Goal: Check status: Check status

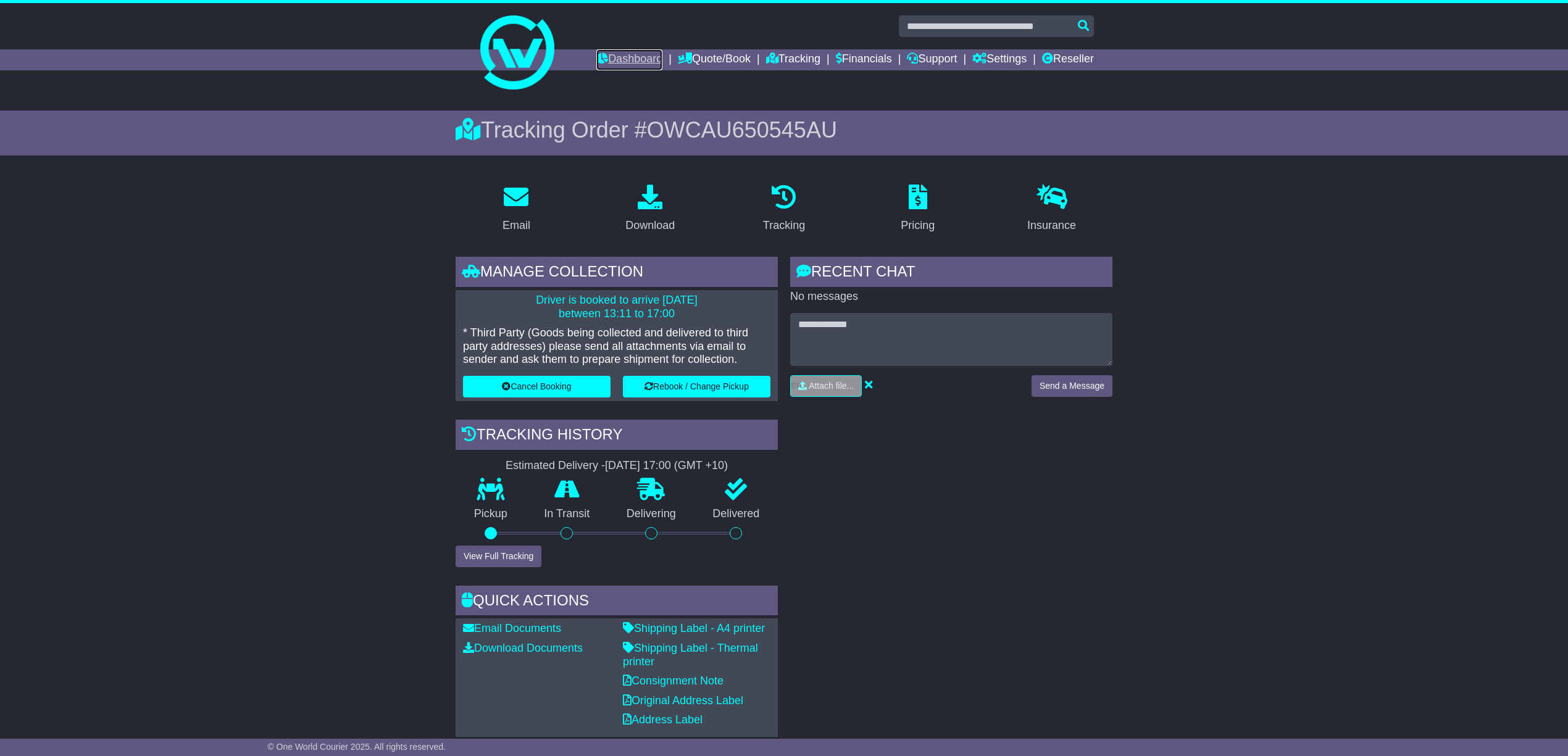
click at [615, 57] on link "Dashboard" at bounding box center [629, 60] width 66 height 21
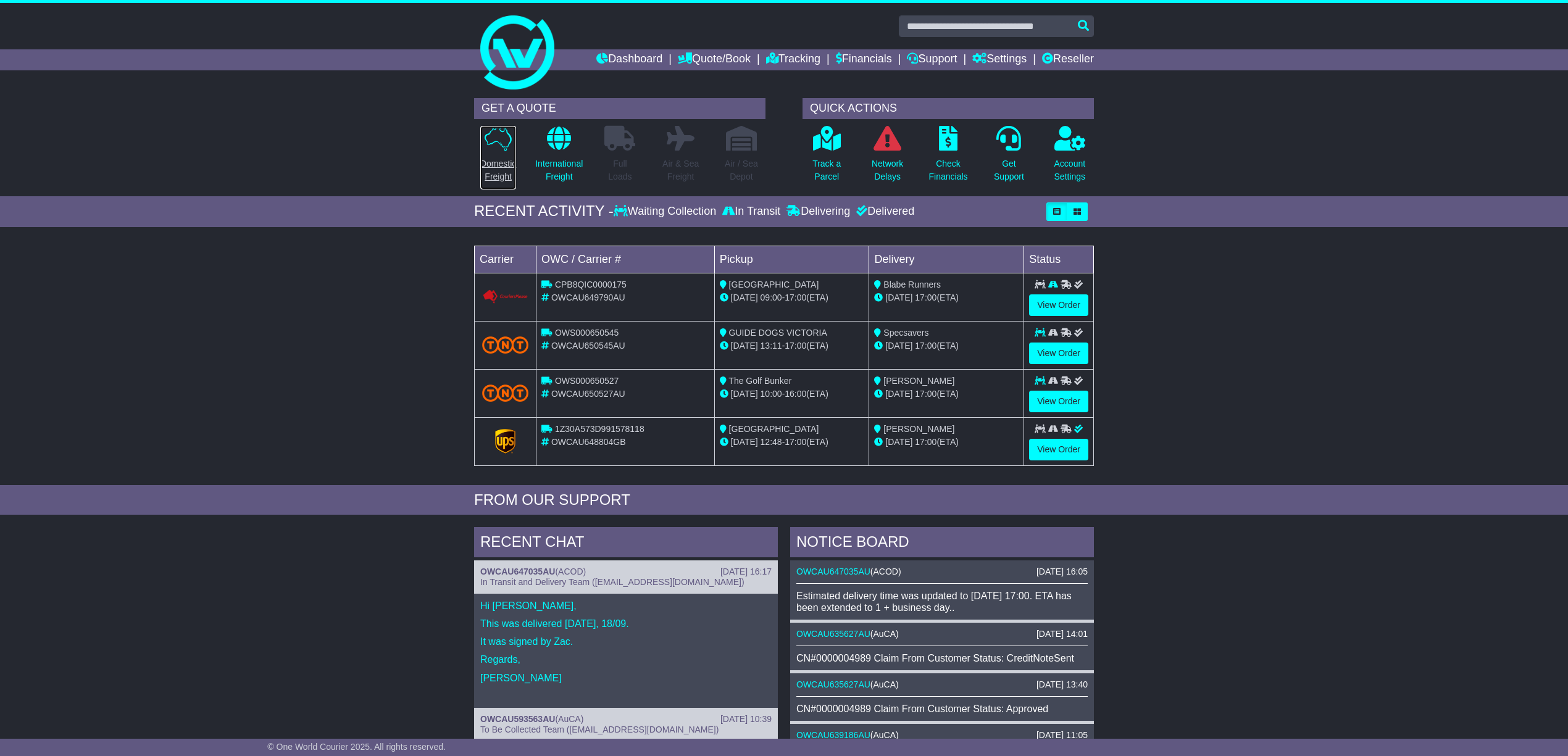
click at [495, 161] on p "Domestic Freight" at bounding box center [498, 170] width 36 height 26
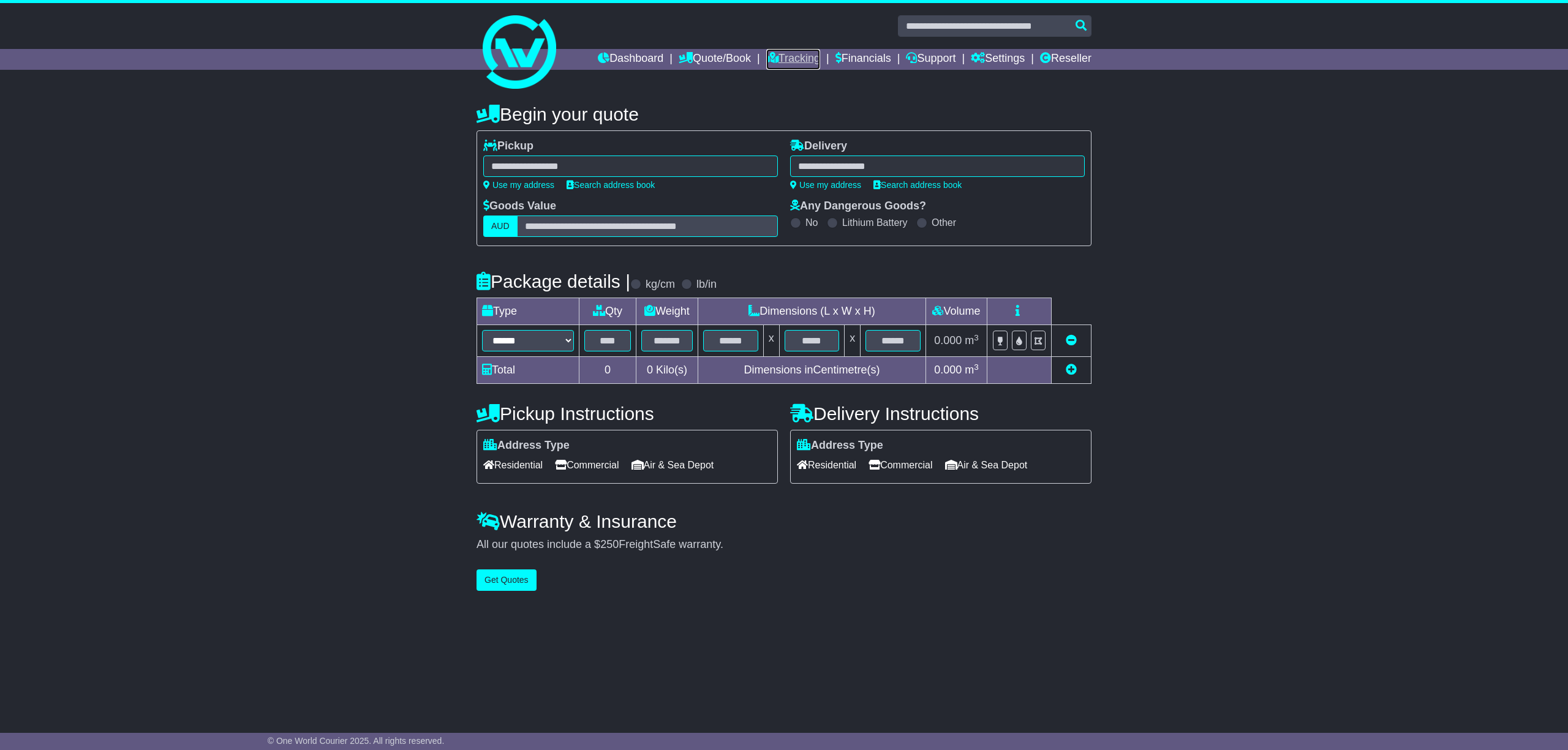
click at [778, 52] on link "Tracking" at bounding box center [793, 59] width 54 height 21
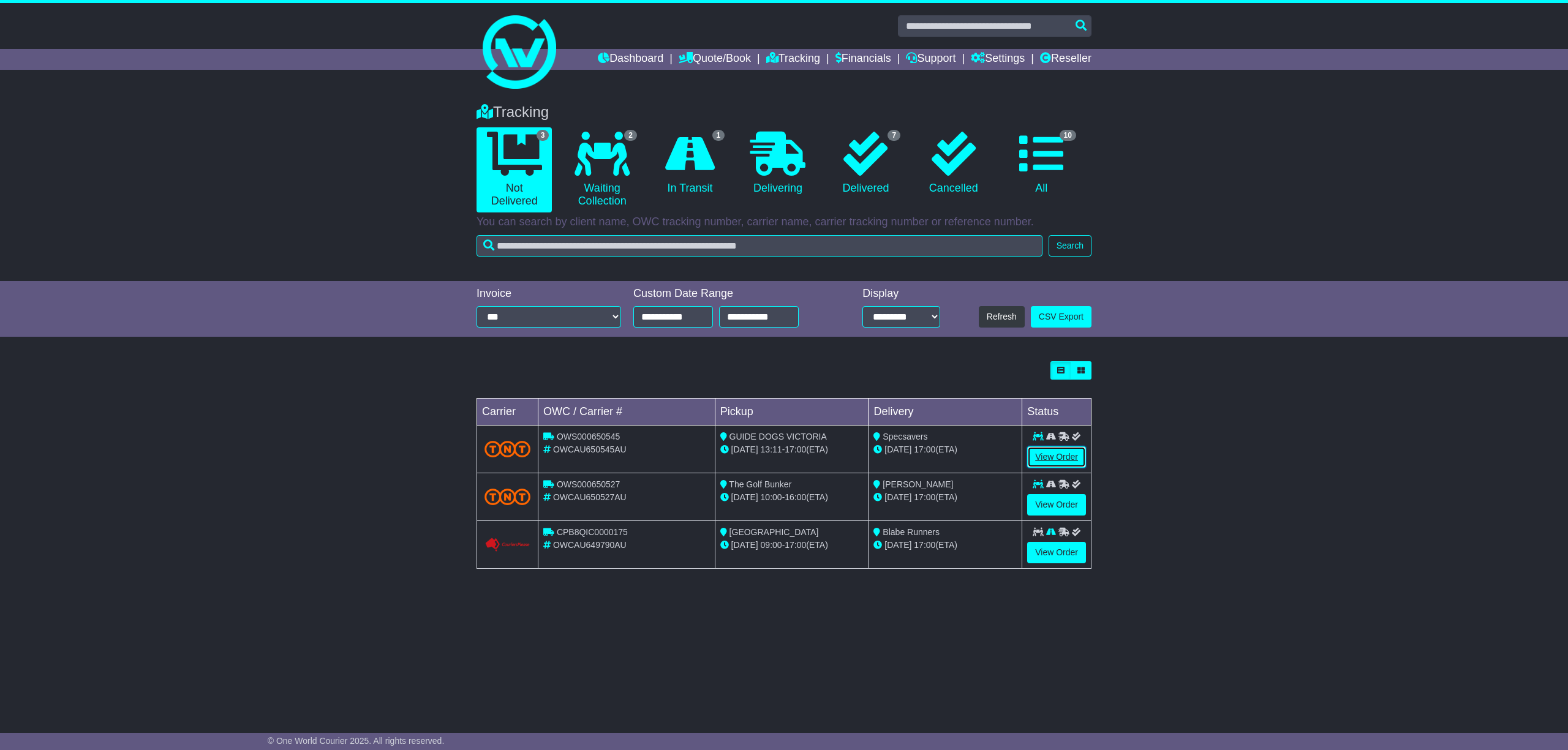
click at [1054, 453] on link "View Order" at bounding box center [1056, 457] width 59 height 22
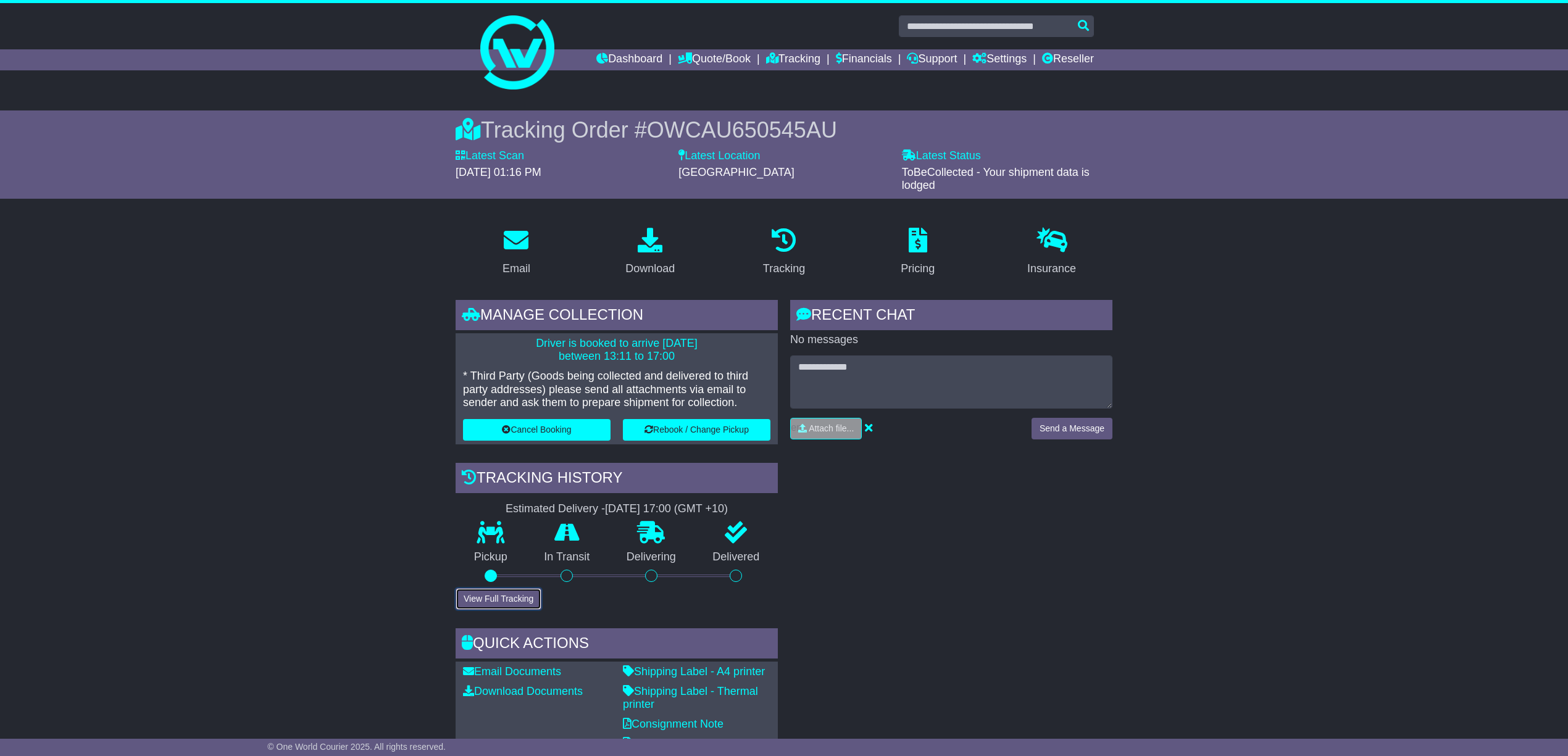
click at [482, 596] on button "View Full Tracking" at bounding box center [499, 599] width 86 height 22
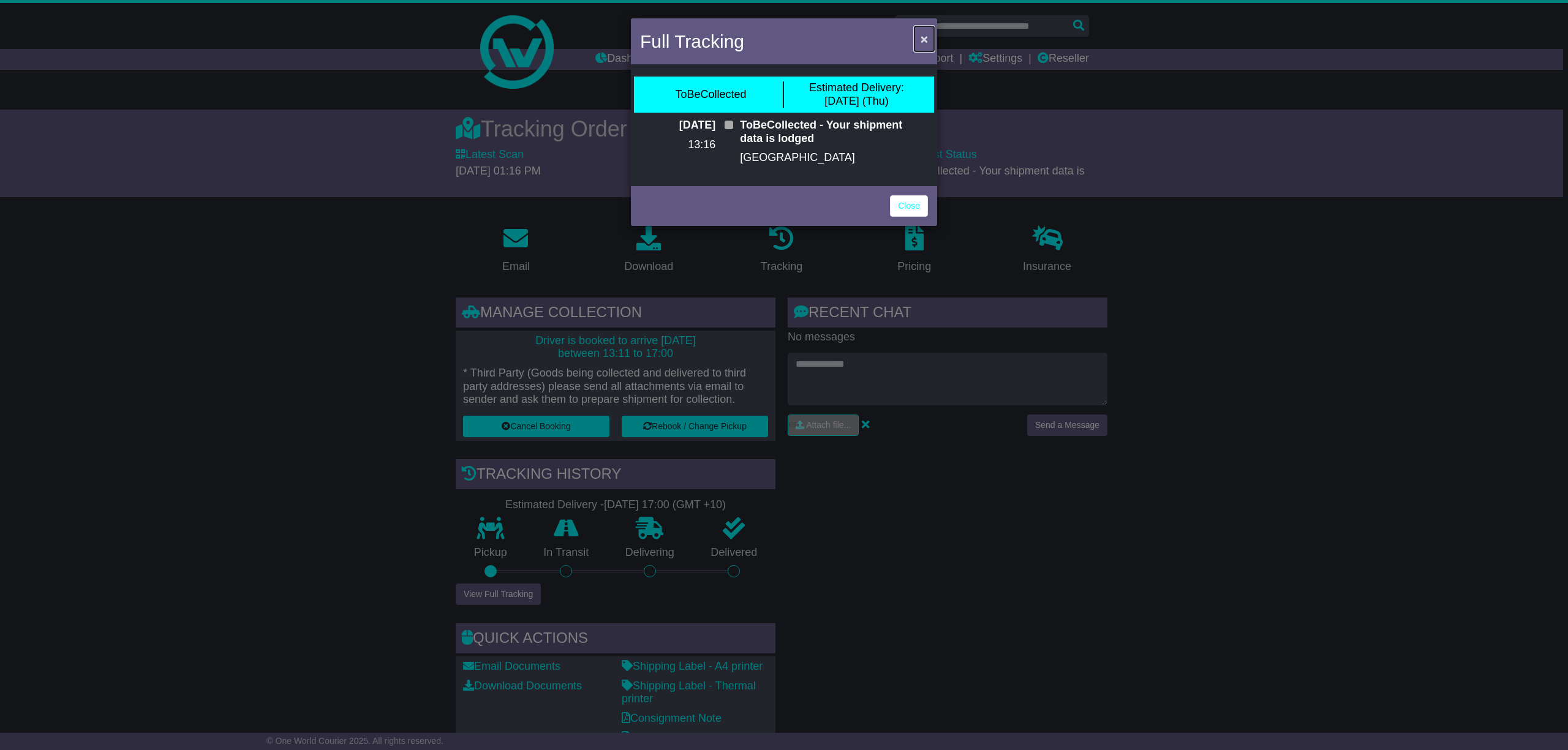
click at [924, 33] on span "×" at bounding box center [924, 39] width 8 height 14
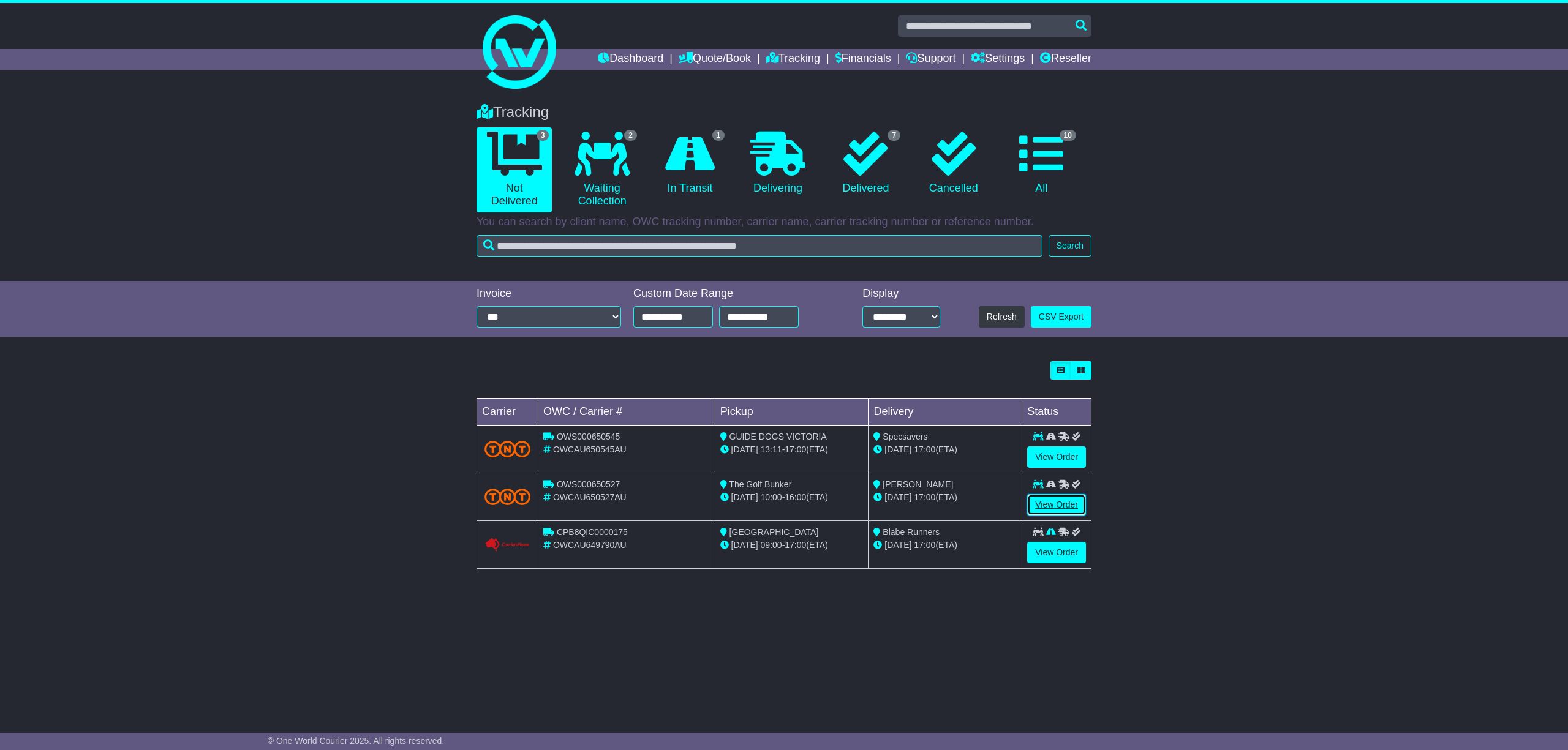
click at [1057, 501] on link "View Order" at bounding box center [1056, 504] width 59 height 22
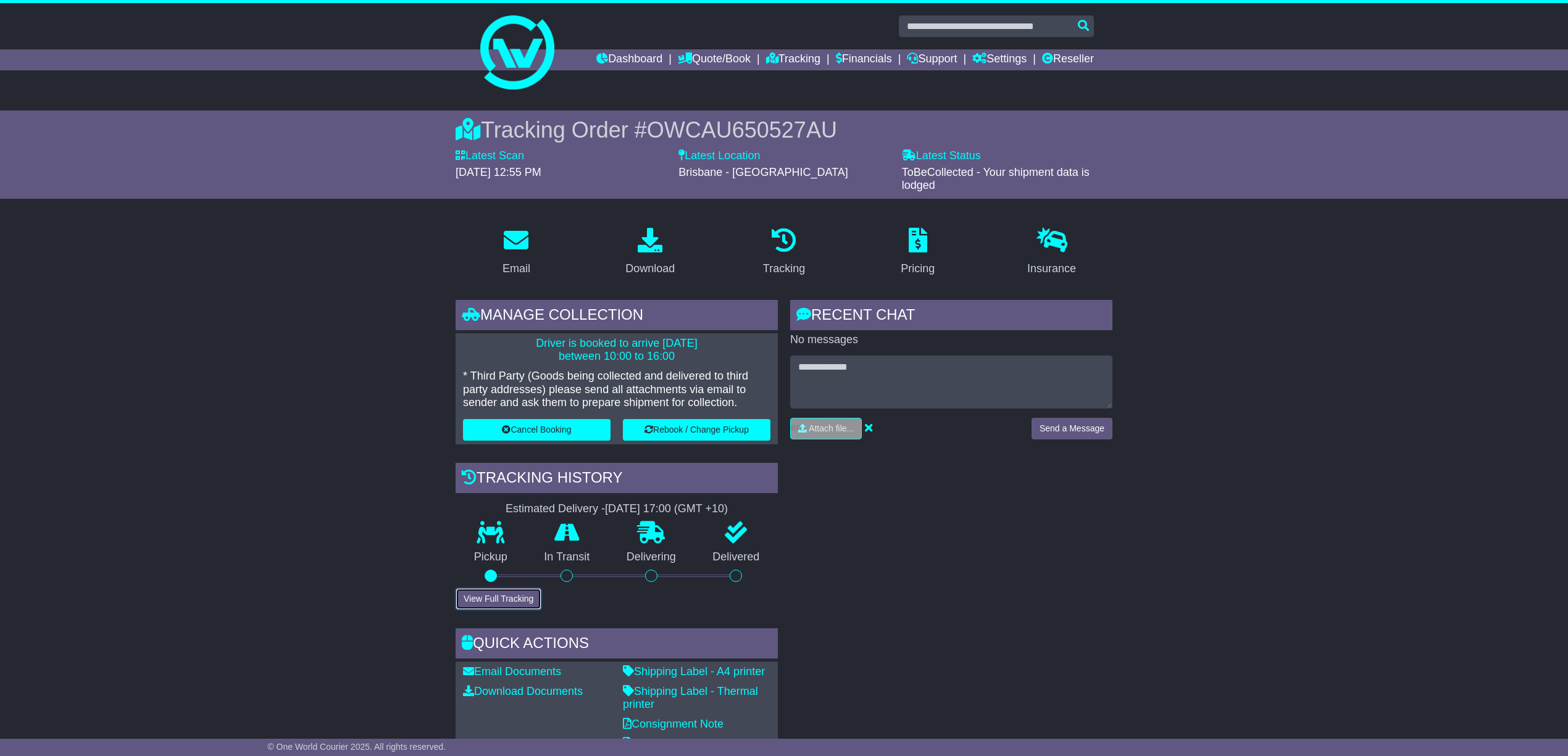
click at [490, 597] on button "View Full Tracking" at bounding box center [499, 599] width 86 height 22
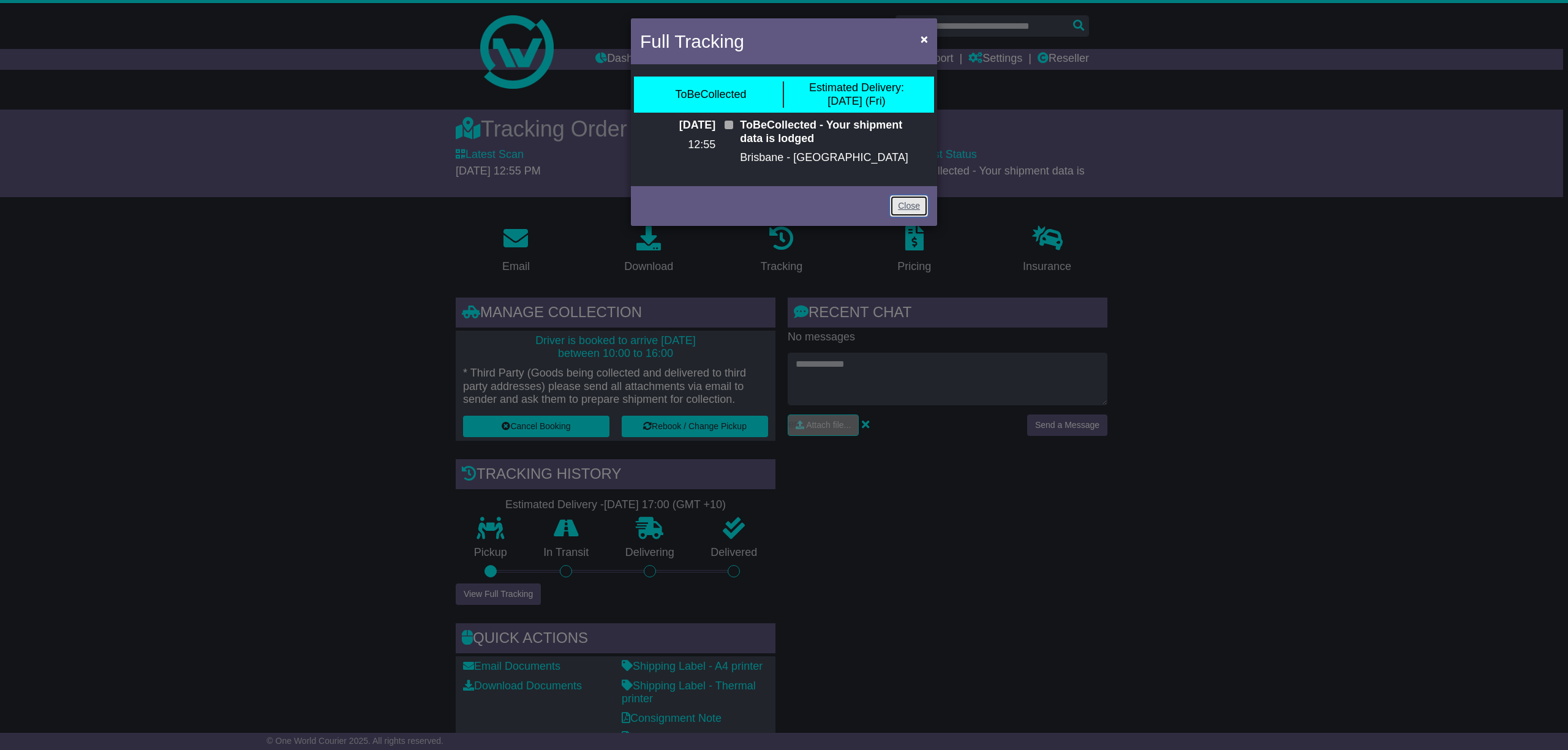
click at [909, 199] on link "Close" at bounding box center [909, 206] width 38 height 22
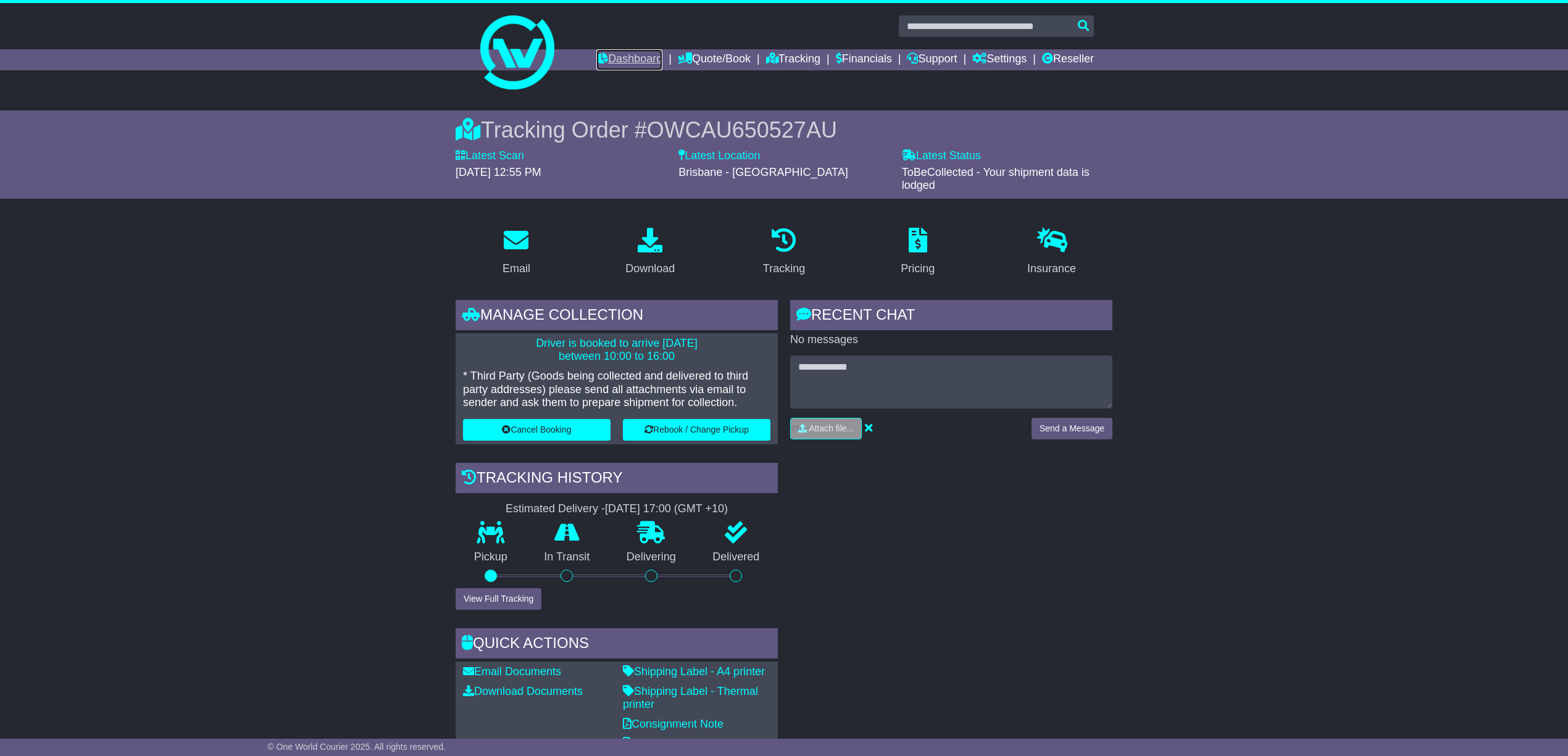
click at [614, 55] on link "Dashboard" at bounding box center [629, 60] width 66 height 21
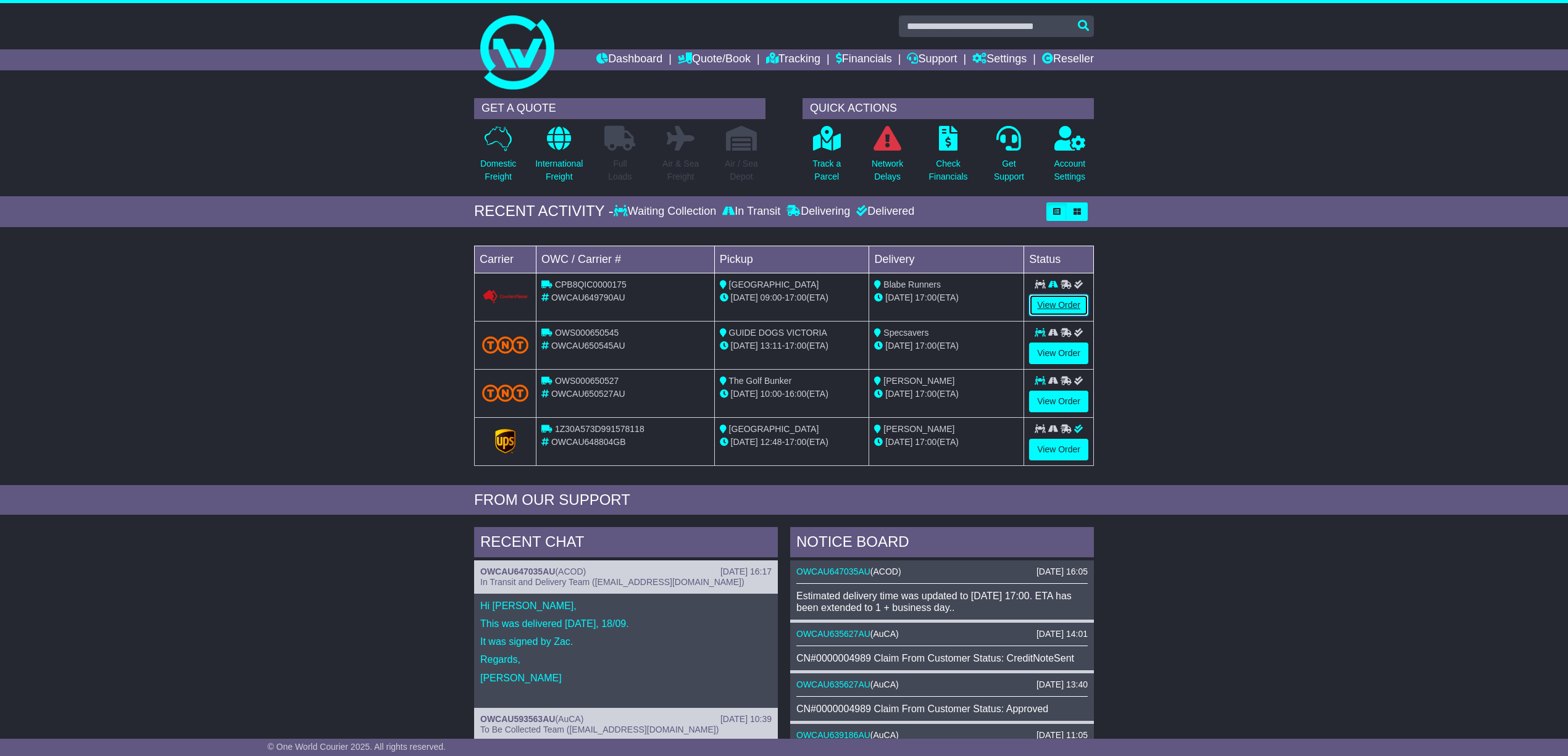
click at [1057, 303] on link "View Order" at bounding box center [1059, 305] width 59 height 22
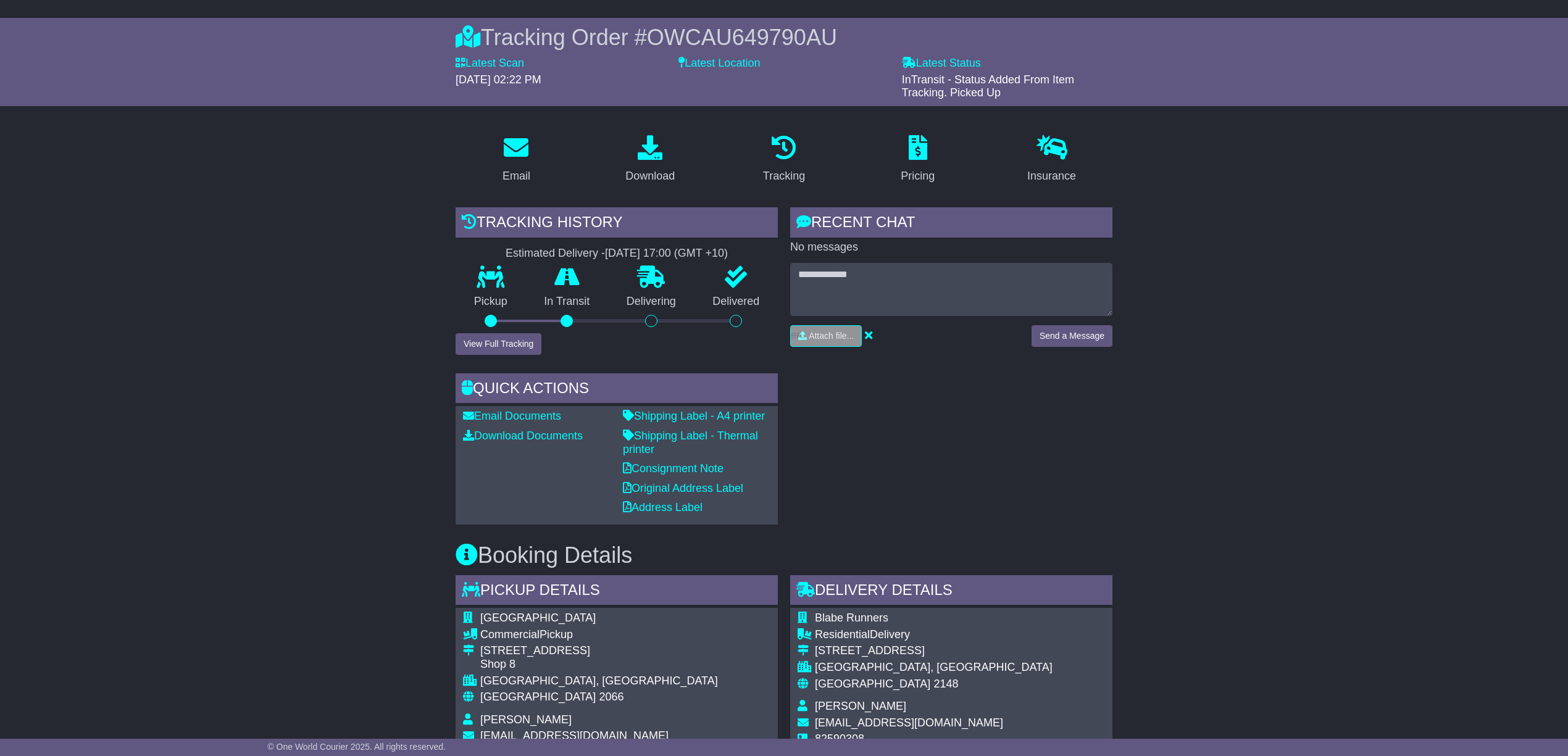
scroll to position [82, 0]
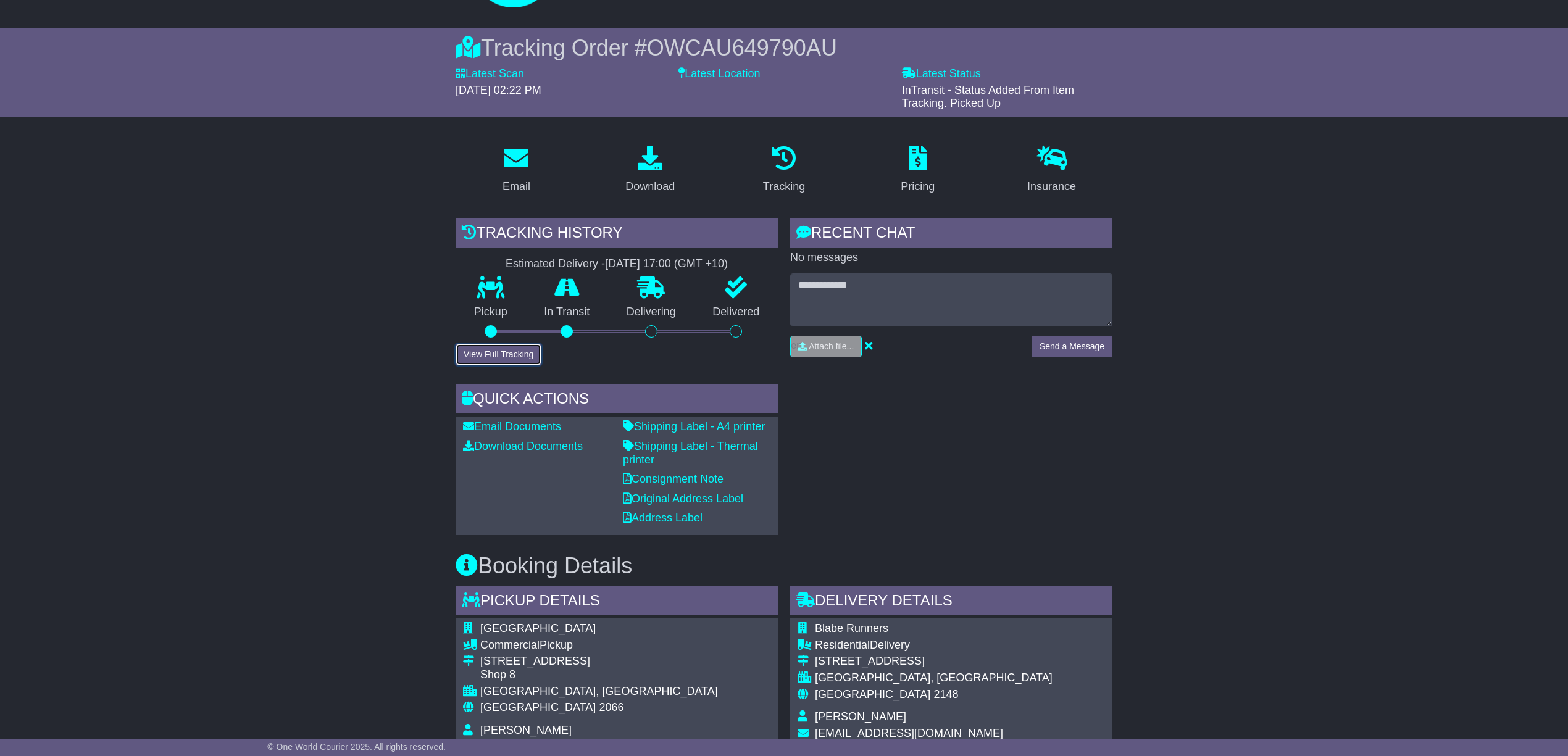
click at [485, 348] on button "View Full Tracking" at bounding box center [499, 354] width 86 height 22
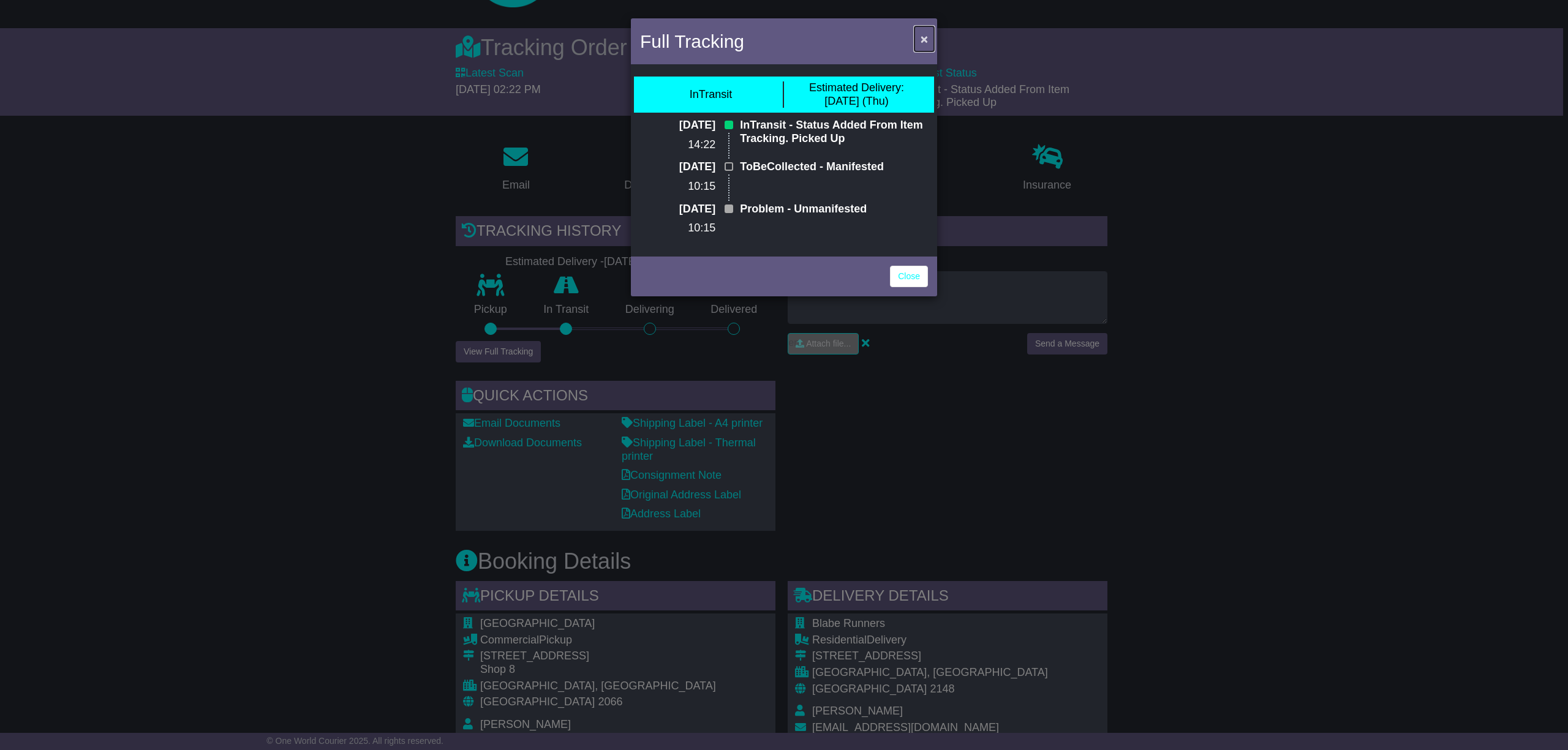
click at [921, 36] on span "×" at bounding box center [924, 39] width 8 height 14
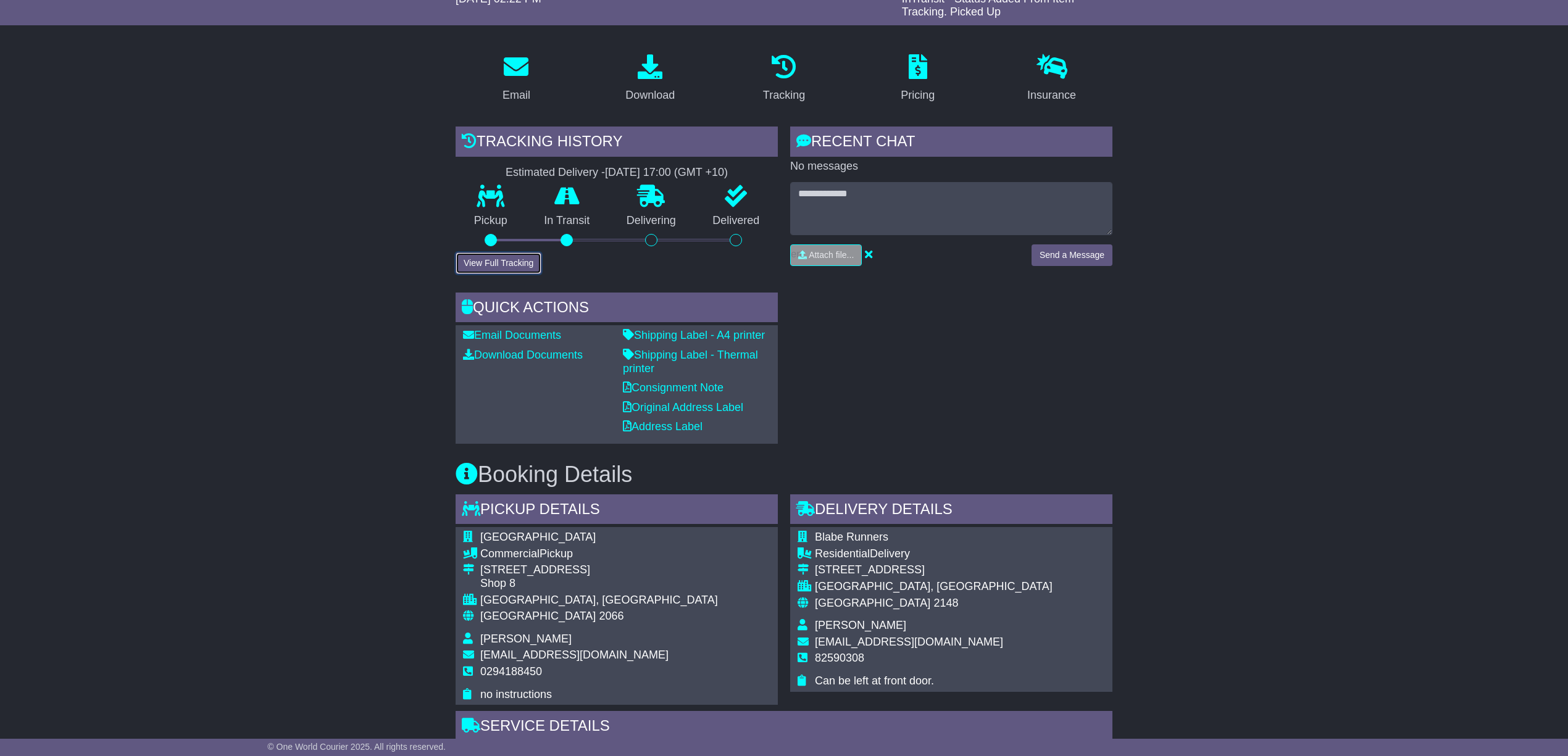
scroll to position [0, 0]
